Goal: Information Seeking & Learning: Learn about a topic

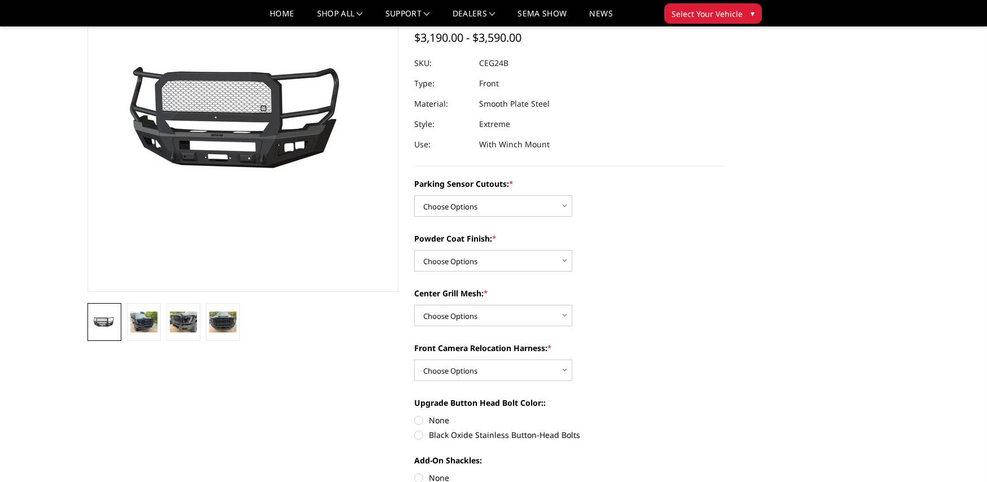
scroll to position [98, 0]
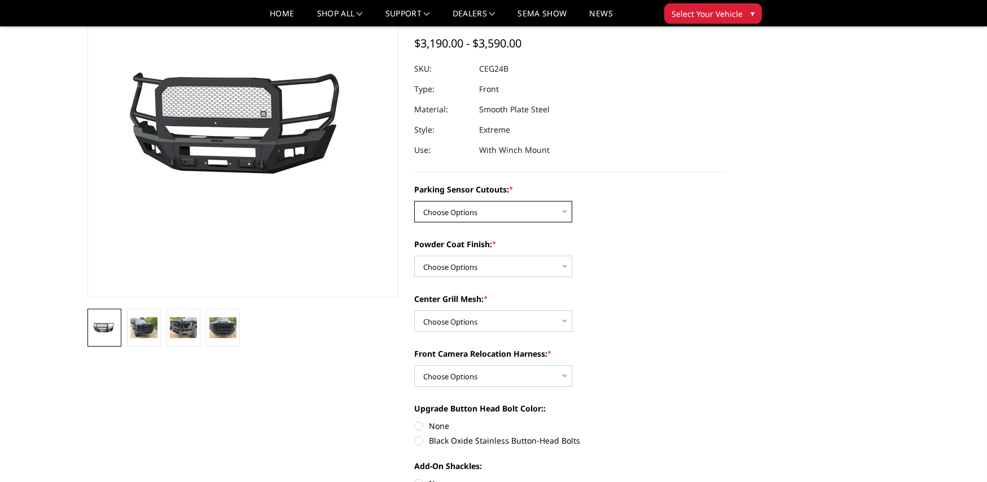
select select "2143"
select select "2145"
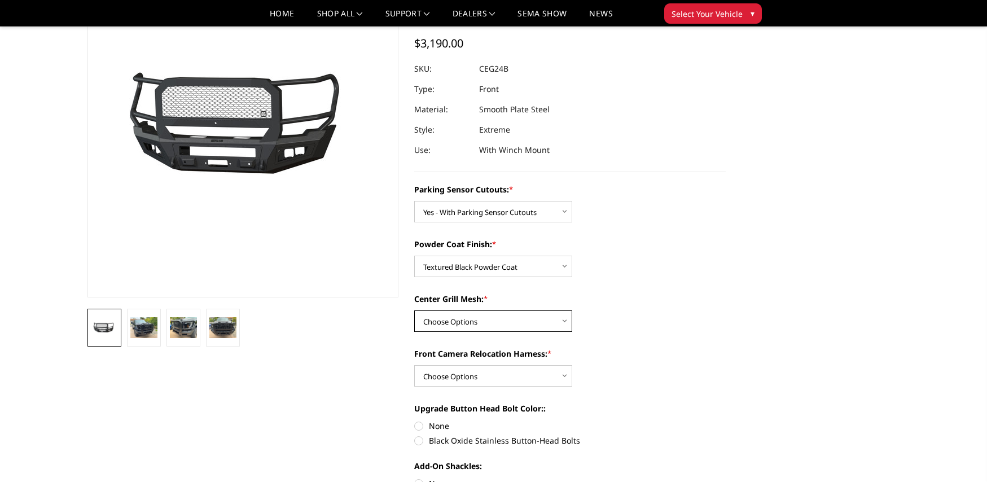
select select "2146"
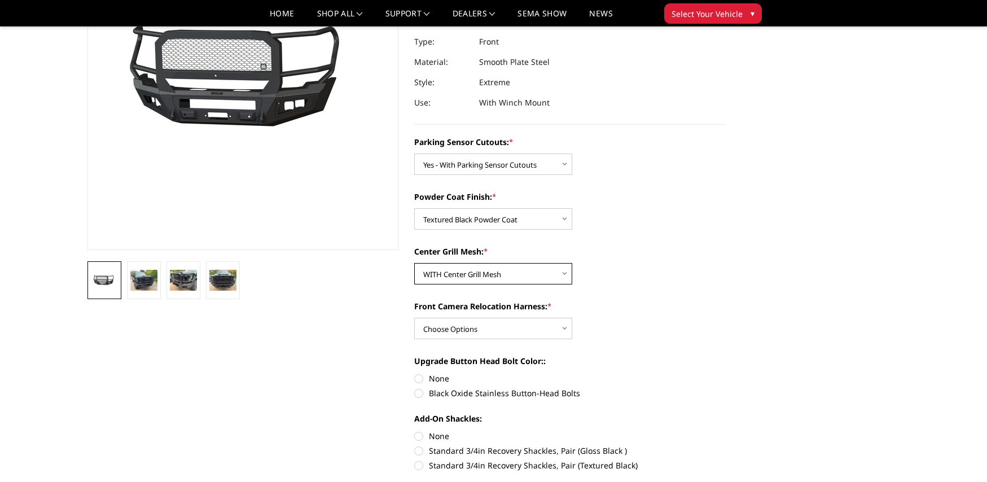
scroll to position [146, 0]
select select "2148"
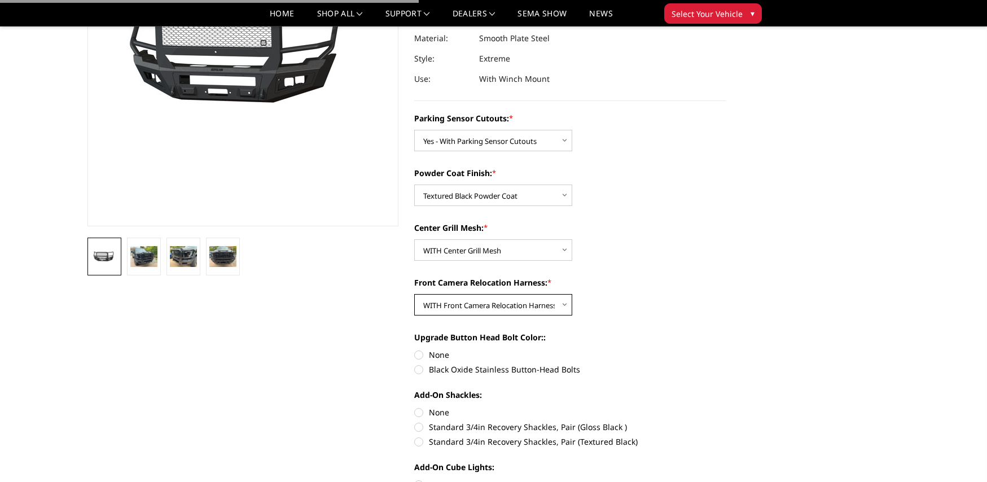
scroll to position [175, 0]
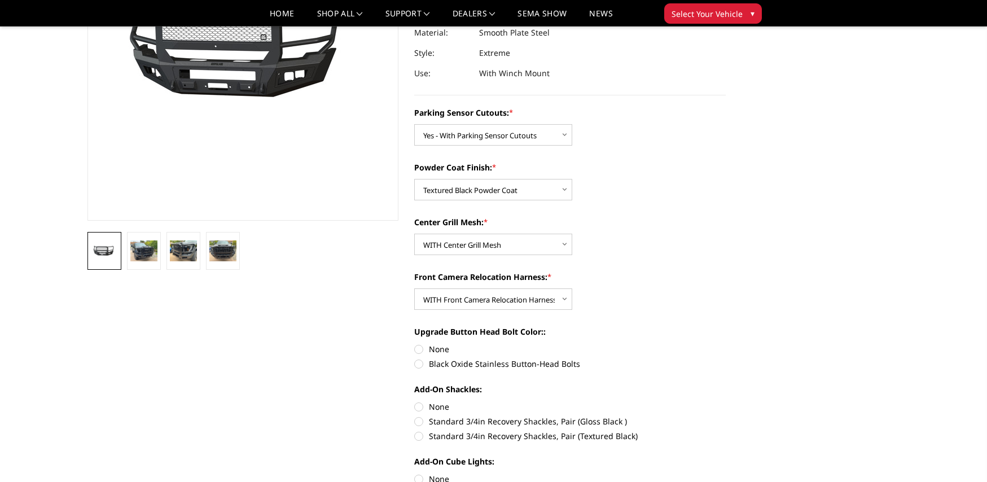
click at [419, 362] on label "Black Oxide Stainless Button-Head Bolts" at bounding box center [570, 364] width 312 height 12
click at [726, 344] on input "Black Oxide Stainless Button-Head Bolts" at bounding box center [726, 343] width 1 height 1
radio input "true"
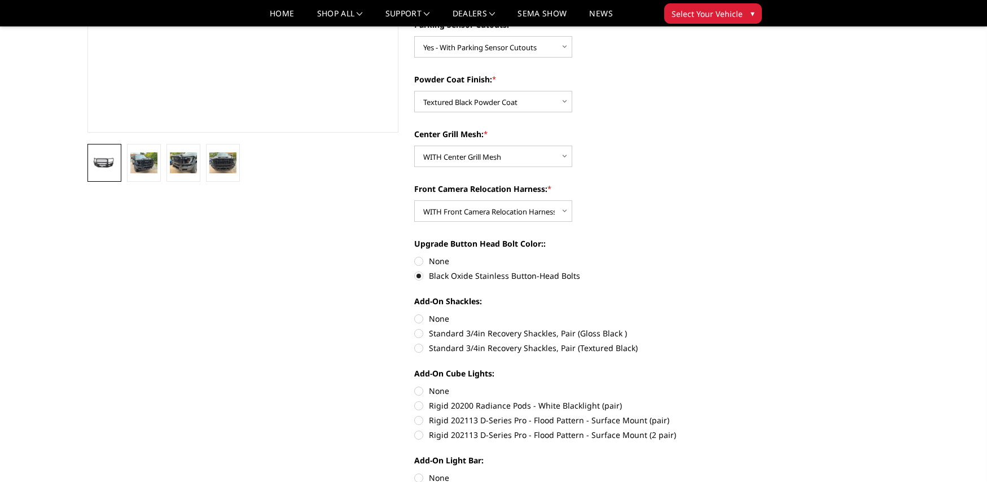
scroll to position [268, 0]
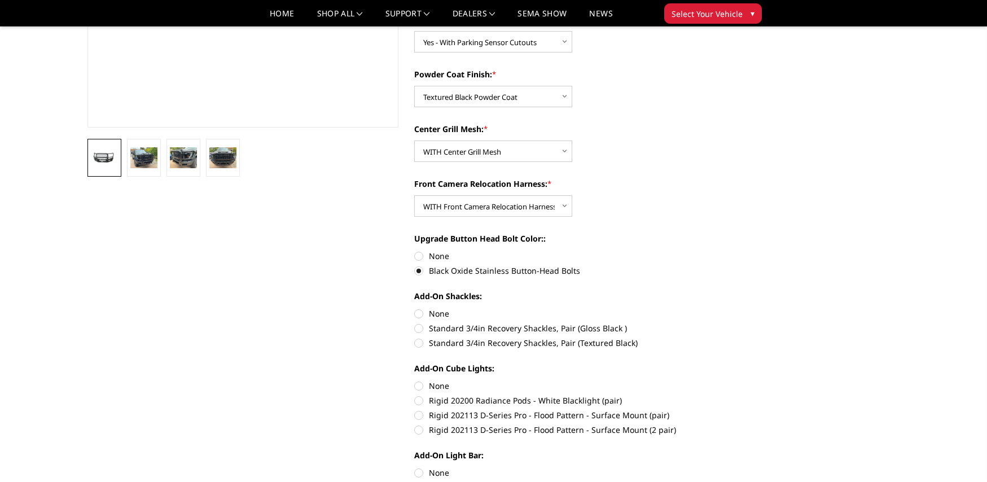
click at [419, 344] on label "Standard 3/4in Recovery Shackles, Pair (Textured Black)" at bounding box center [570, 343] width 312 height 12
click at [726, 323] on input "Standard 3/4in Recovery Shackles, Pair (Textured Black)" at bounding box center [726, 322] width 1 height 1
radio input "true"
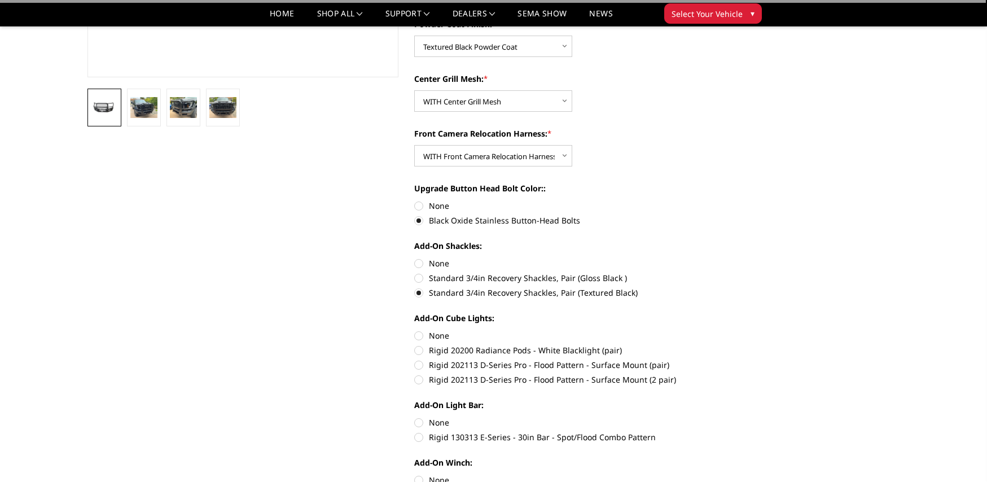
scroll to position [321, 0]
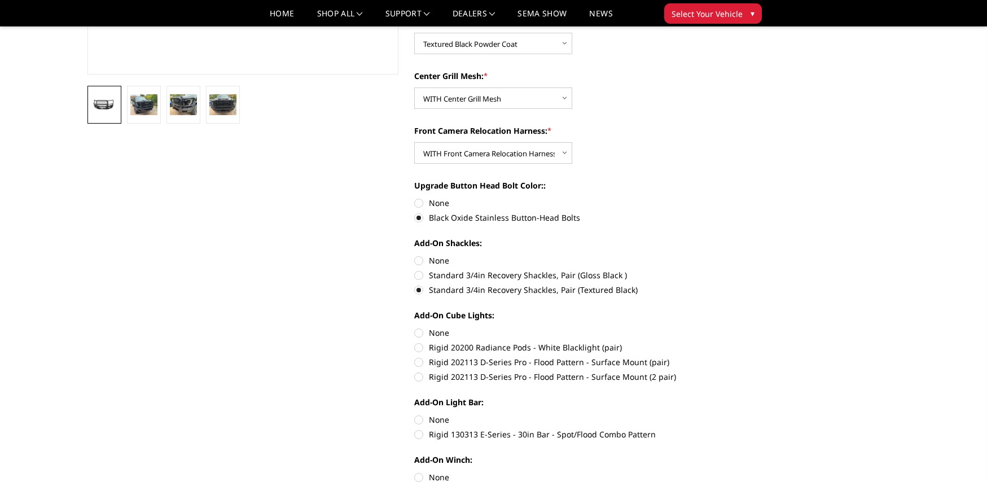
click at [420, 348] on label "Rigid 20200 Radiance Pods - White Blacklight (pair)" at bounding box center [570, 348] width 312 height 12
click at [726, 327] on input "Rigid 20200 Radiance Pods - White Blacklight (pair)" at bounding box center [726, 327] width 1 height 1
radio input "true"
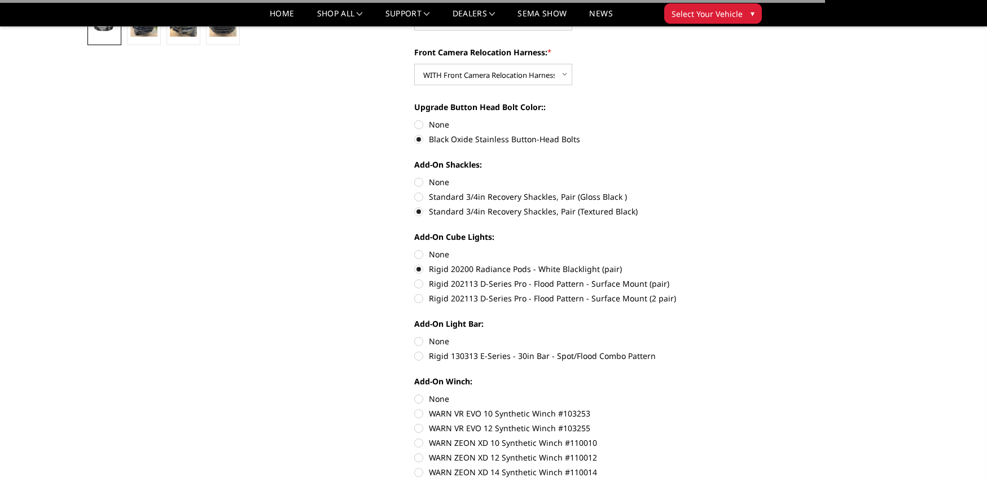
scroll to position [417, 0]
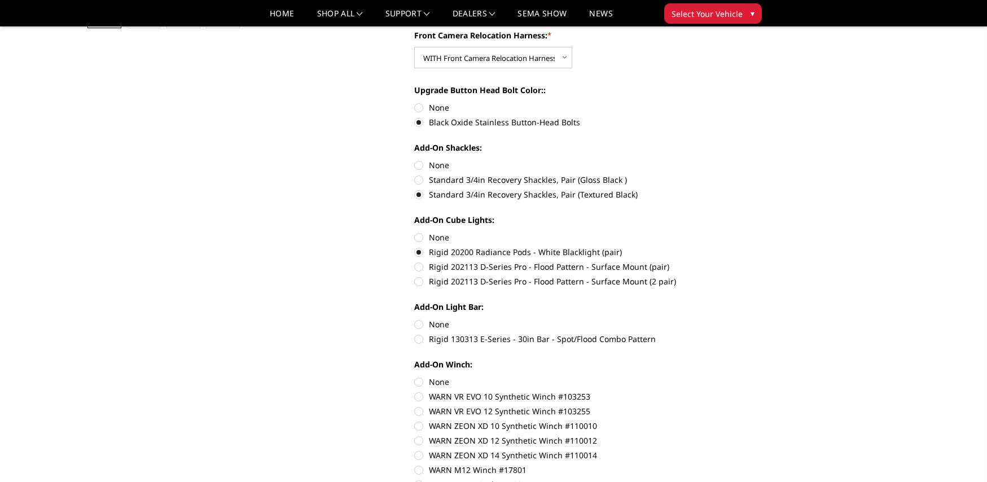
click at [419, 337] on label "Rigid 130313 E-Series - 30in Bar - Spot/Flood Combo Pattern" at bounding box center [570, 339] width 312 height 12
click at [726, 319] on input "Rigid 130313 E-Series - 30in Bar - Spot/Flood Combo Pattern" at bounding box center [726, 318] width 1 height 1
radio input "true"
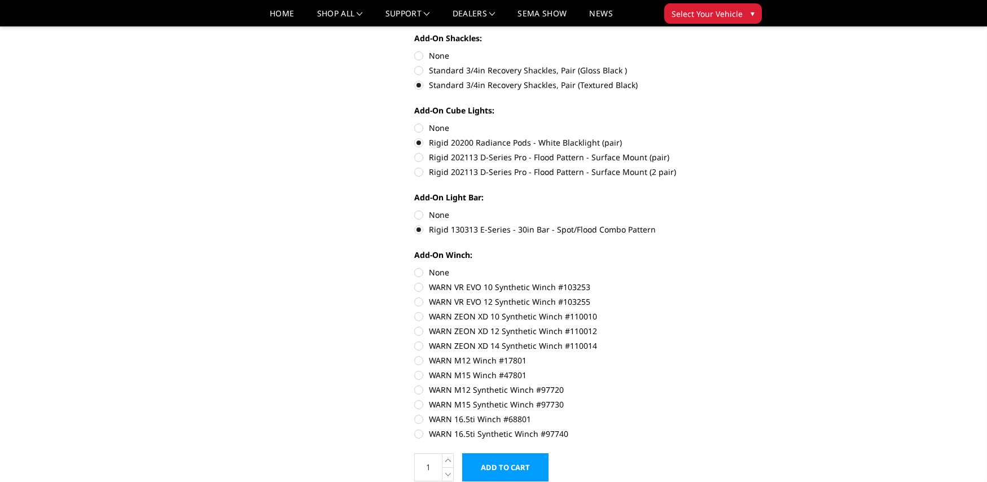
scroll to position [528, 0]
click at [421, 343] on label "WARN ZEON XD 14 Synthetic Winch #110014" at bounding box center [570, 344] width 312 height 12
click at [726, 324] on input "WARN ZEON XD 14 Synthetic Winch #110014" at bounding box center [726, 323] width 1 height 1
radio input "true"
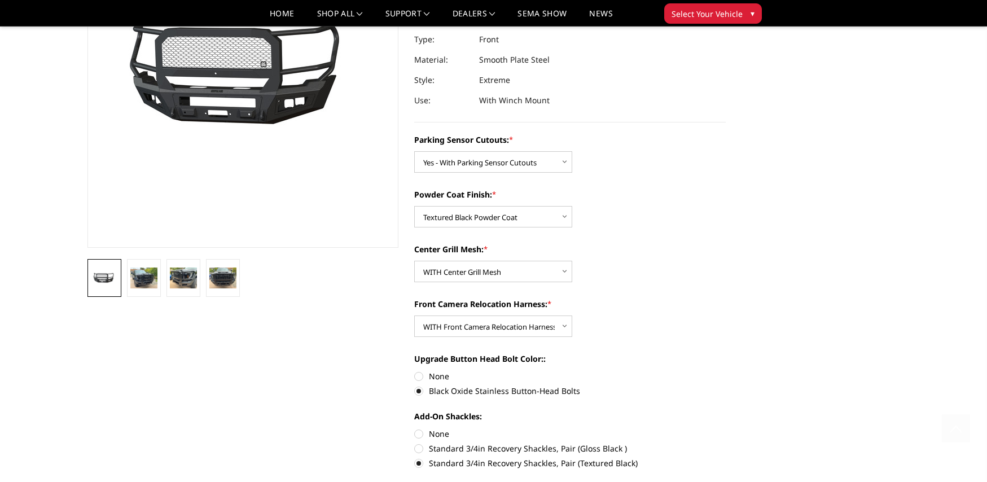
scroll to position [89, 0]
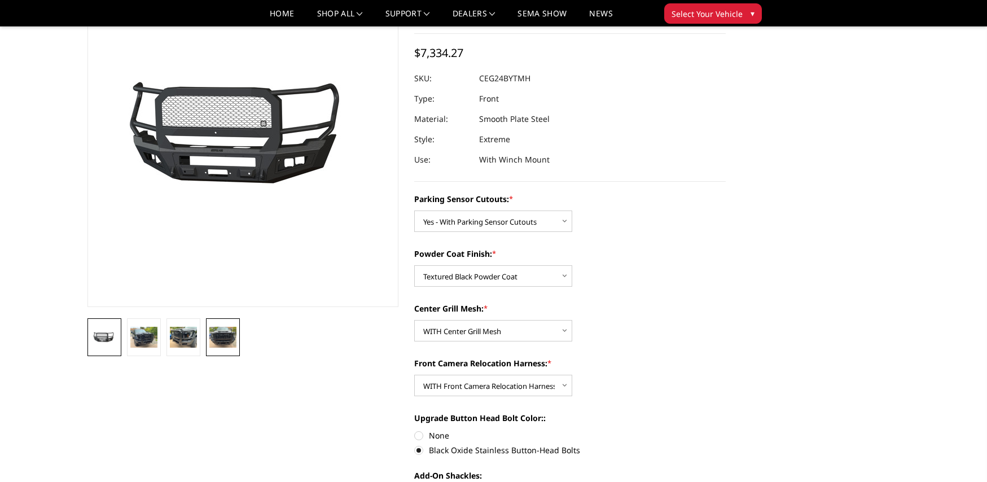
click at [226, 335] on img at bounding box center [222, 337] width 27 height 20
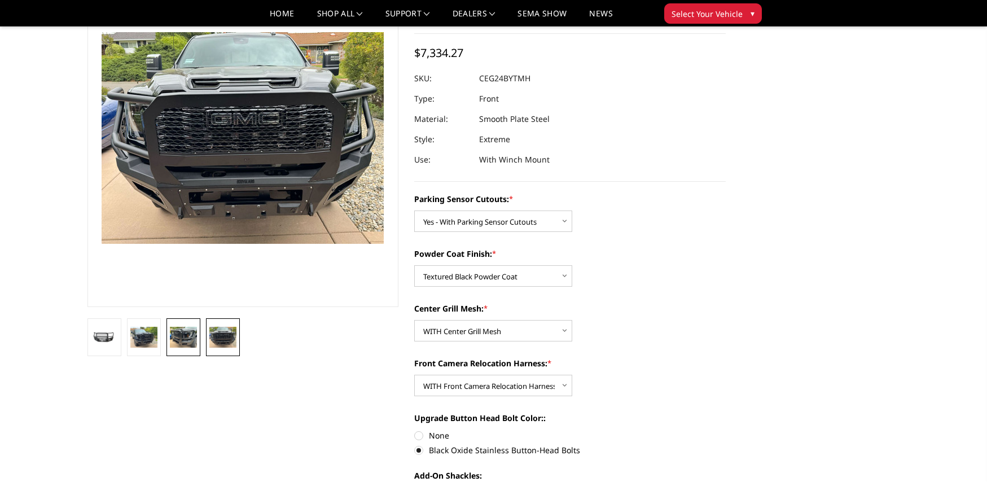
click at [188, 340] on img at bounding box center [183, 337] width 27 height 20
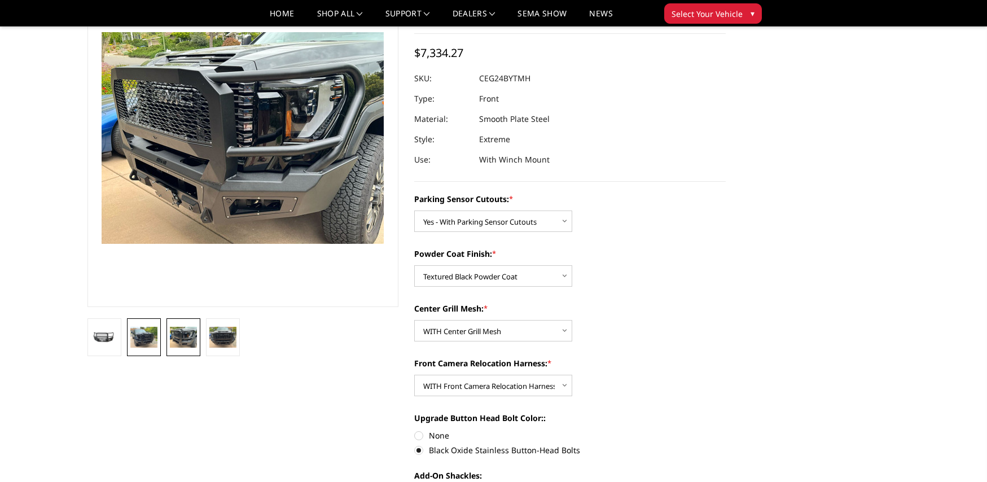
click at [150, 338] on img at bounding box center [143, 337] width 27 height 20
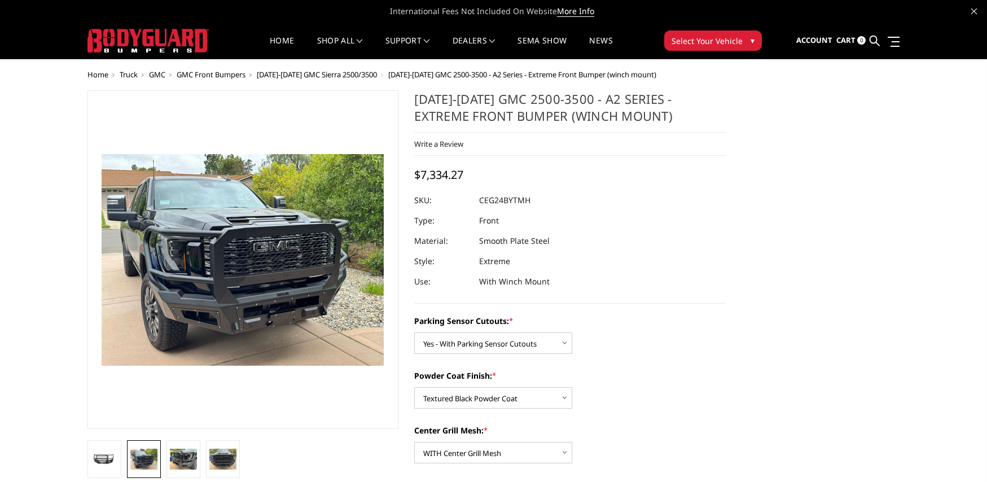
scroll to position [0, 0]
click at [237, 73] on span "GMC Front Bumpers" at bounding box center [211, 74] width 69 height 10
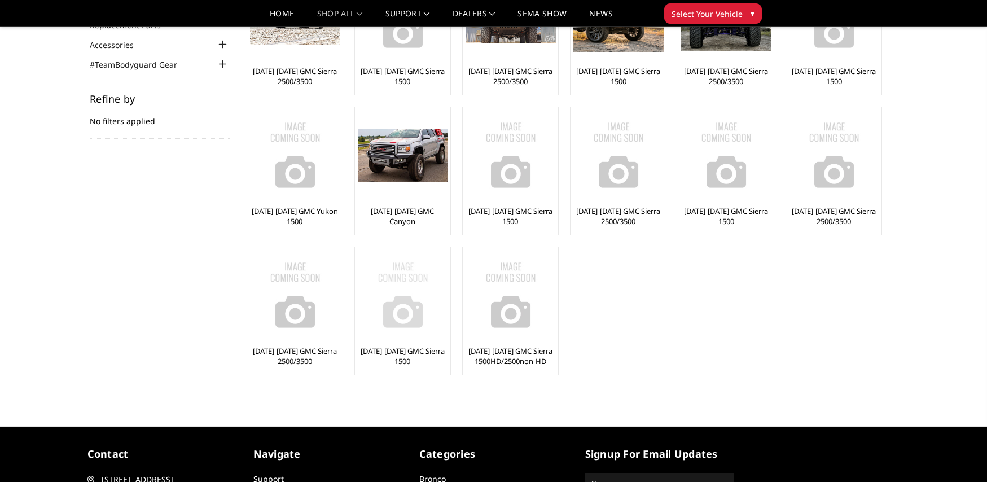
scroll to position [125, 0]
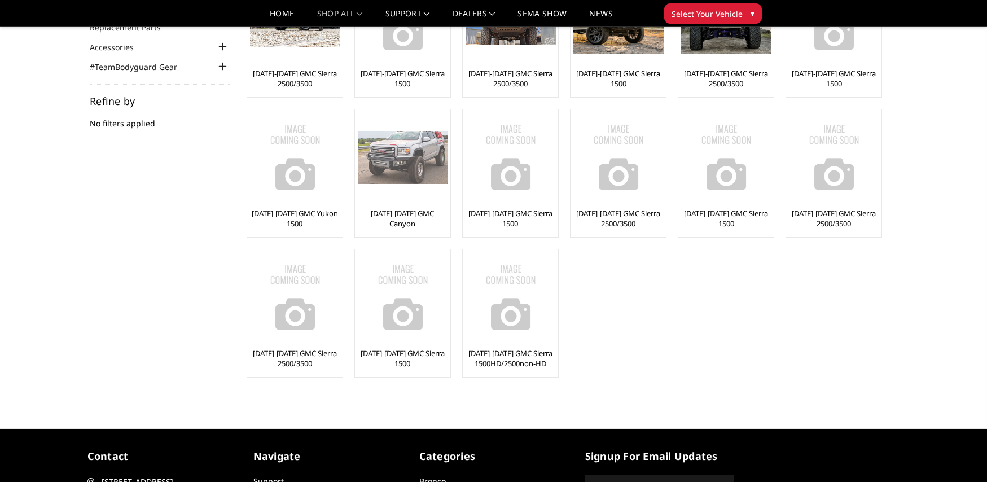
click at [406, 165] on img at bounding box center [403, 157] width 90 height 53
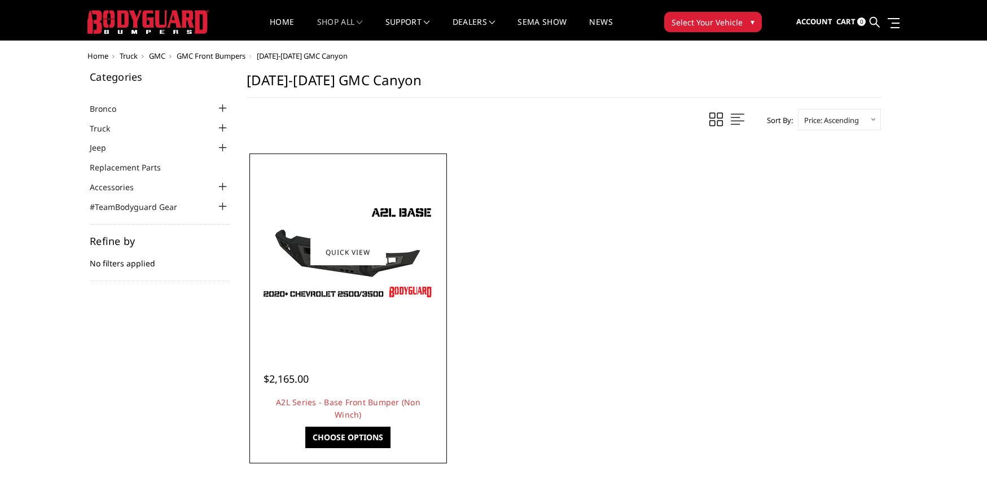
scroll to position [19, 0]
click at [387, 275] on img at bounding box center [348, 253] width 181 height 102
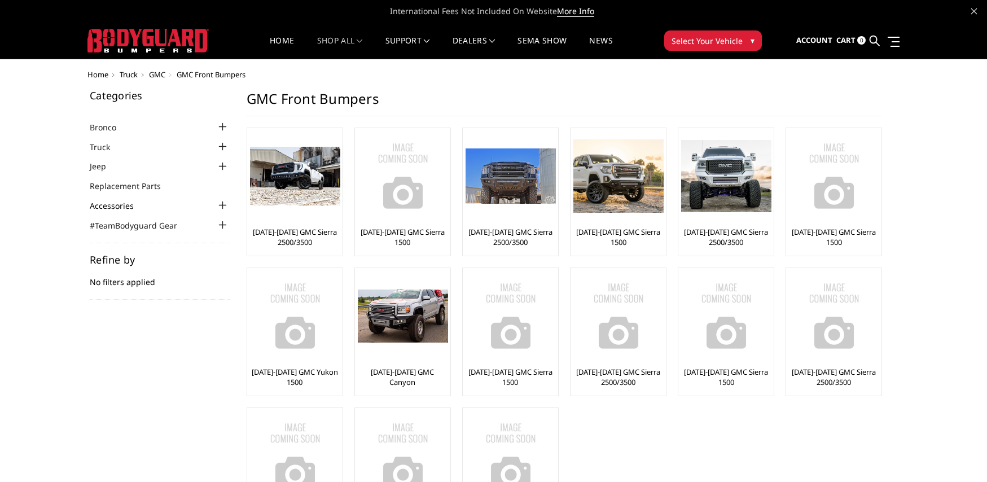
click at [113, 206] on link "Accessories" at bounding box center [119, 206] width 58 height 12
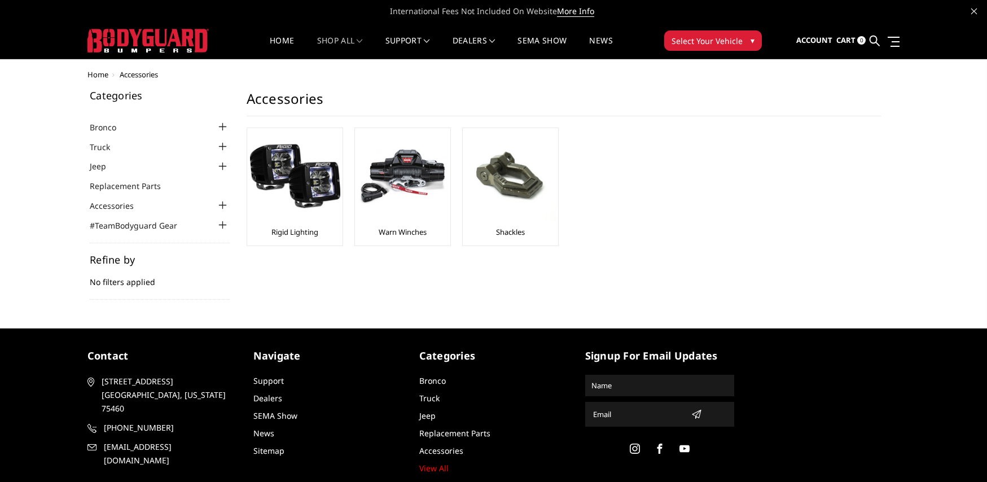
click at [744, 37] on button "Select Your Vehicle ▾" at bounding box center [713, 40] width 98 height 20
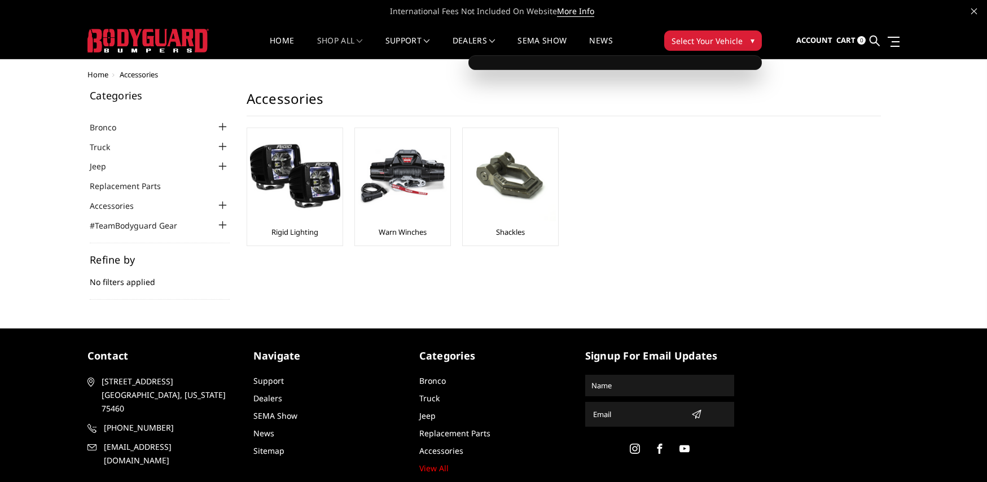
click at [747, 38] on button "Select Your Vehicle ▾" at bounding box center [713, 40] width 98 height 20
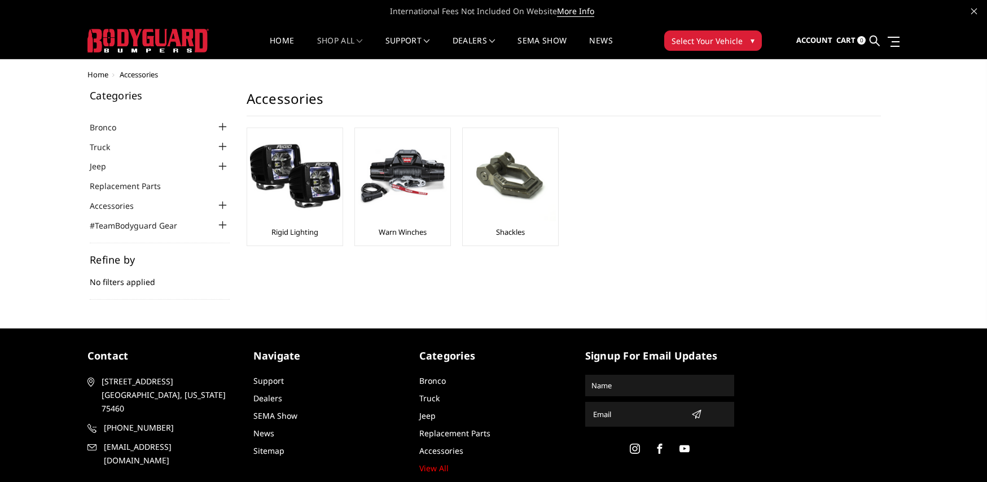
click at [747, 38] on button "Select Your Vehicle ▾" at bounding box center [713, 40] width 98 height 20
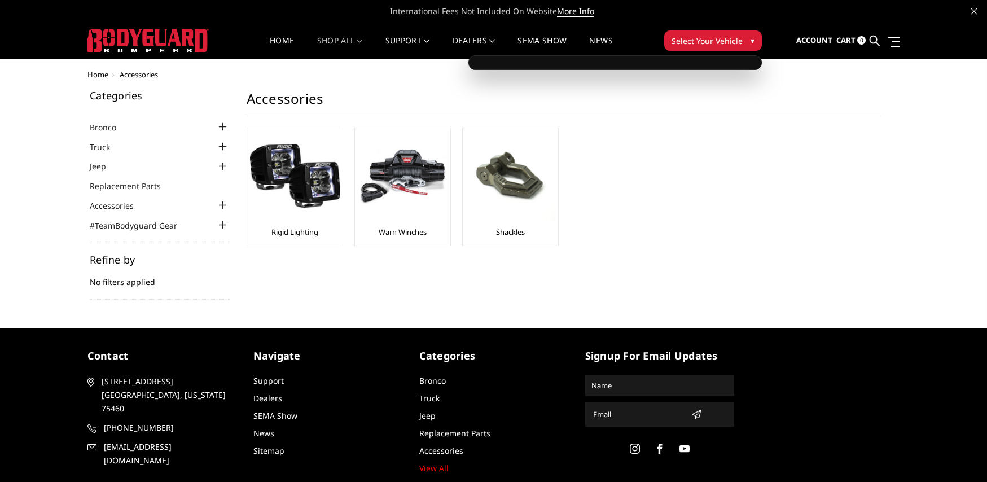
click at [633, 62] on div at bounding box center [616, 62] width 294 height 15
click at [102, 152] on ul "Bronco 2021-2025 Bronco Front 2021-2025 Bronco Rear 2021-2025 Bronco Steps 2021…" at bounding box center [160, 175] width 140 height 111
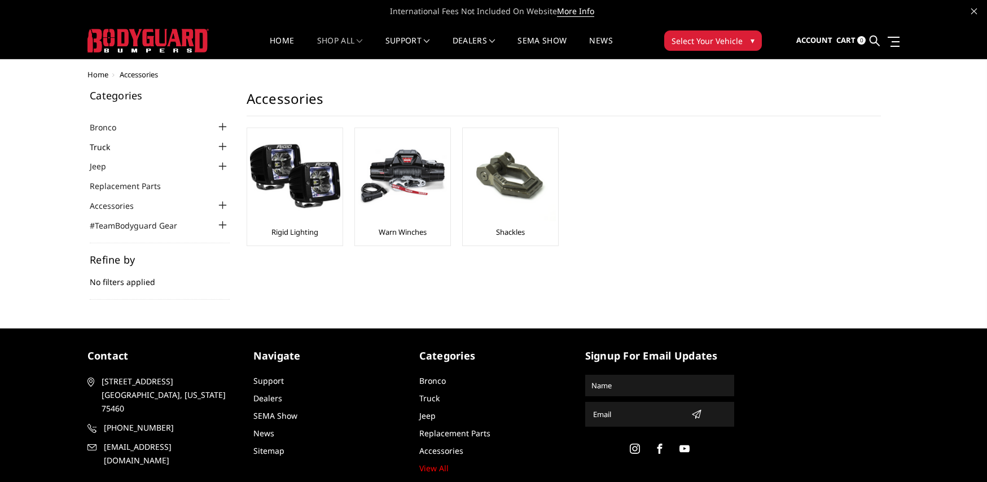
click at [102, 146] on link "Truck" at bounding box center [107, 147] width 34 height 12
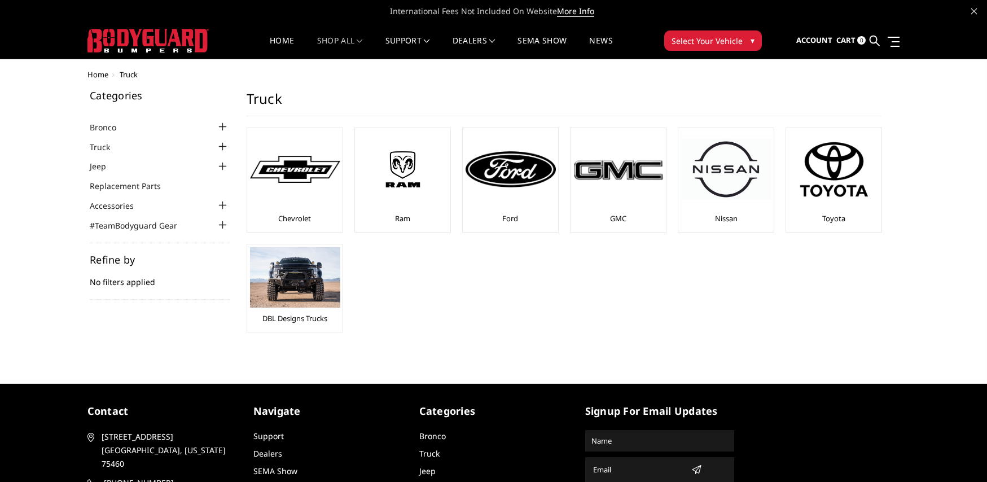
click at [752, 38] on span "▾" at bounding box center [753, 40] width 4 height 12
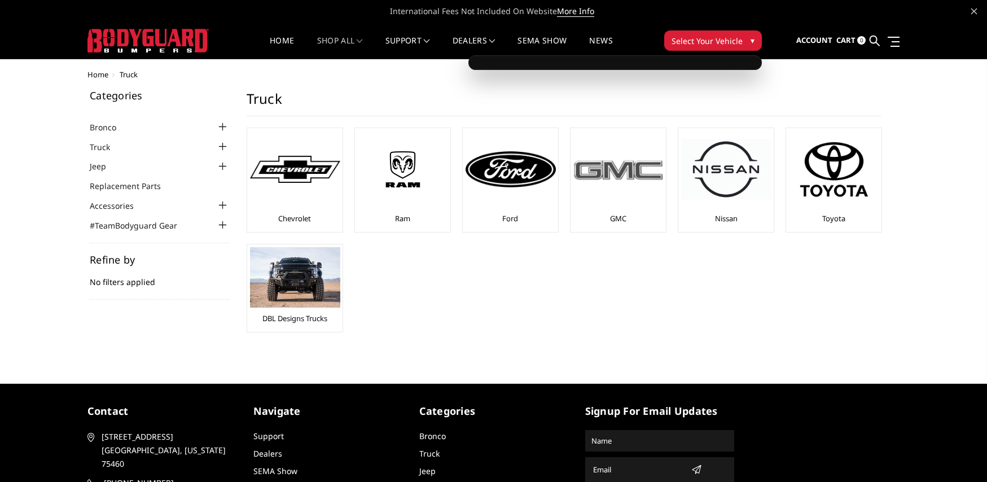
click at [602, 181] on img at bounding box center [619, 169] width 90 height 25
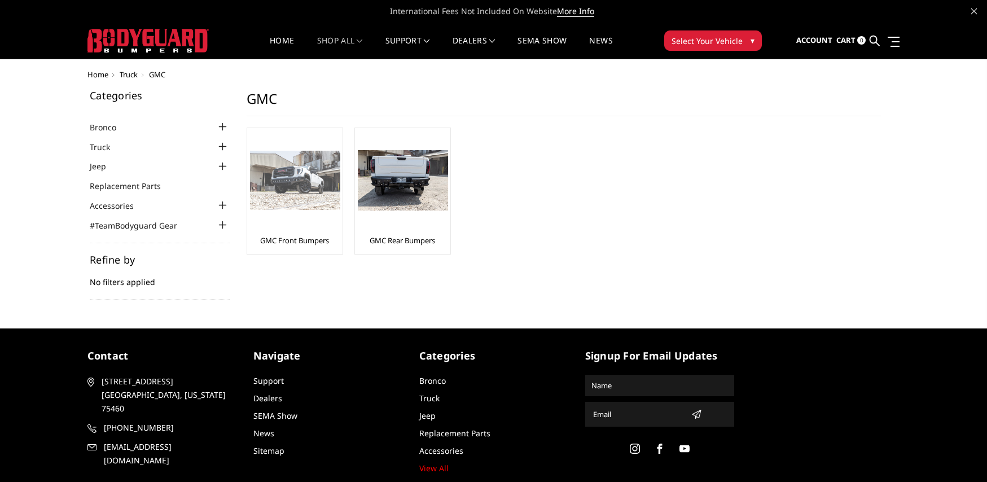
click at [292, 180] on img at bounding box center [295, 180] width 90 height 59
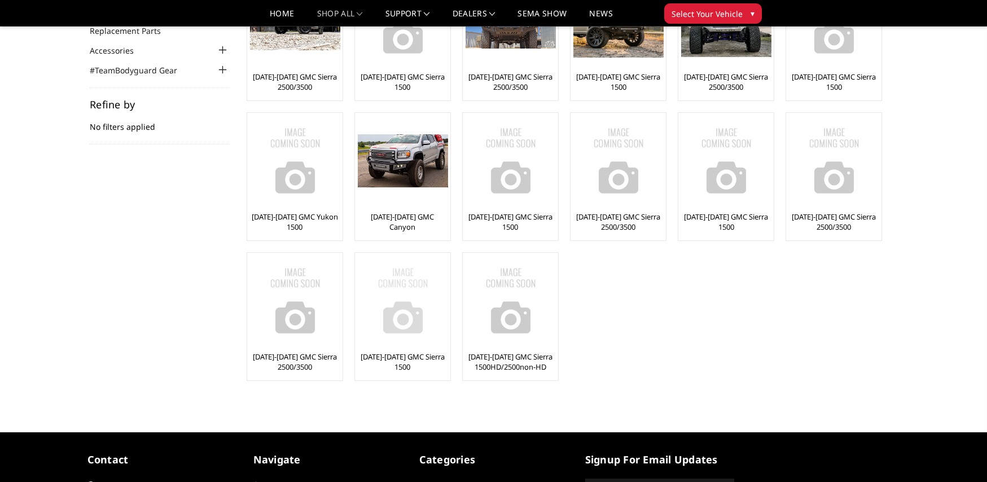
scroll to position [119, 0]
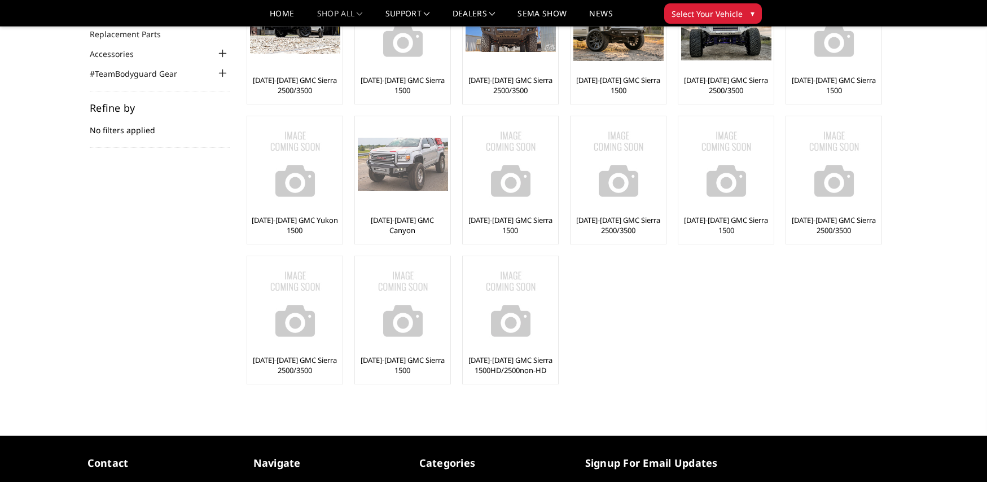
click at [406, 169] on img at bounding box center [403, 164] width 90 height 53
